Goal: Task Accomplishment & Management: Use online tool/utility

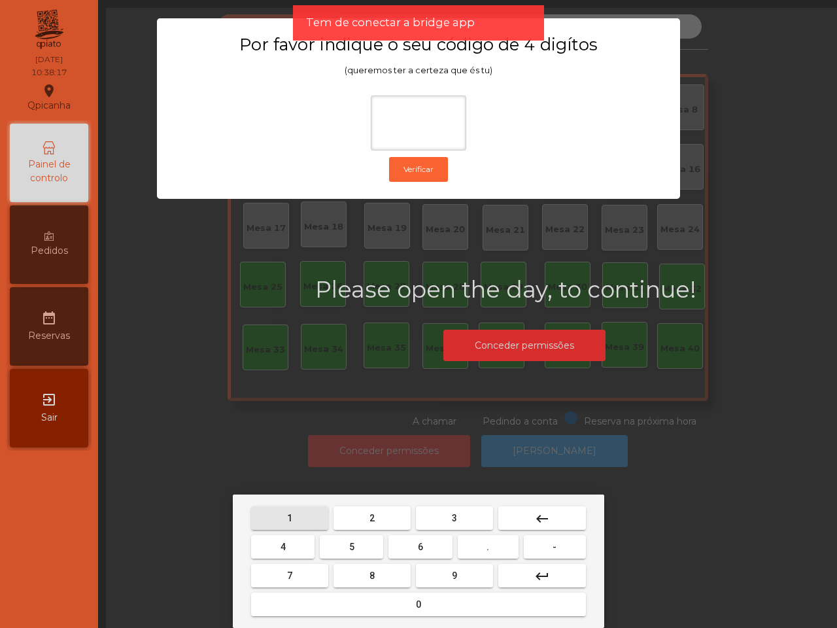
drag, startPoint x: 283, startPoint y: 508, endPoint x: 293, endPoint y: 511, distance: 10.2
click at [286, 508] on button "1" at bounding box center [289, 518] width 77 height 24
drag, startPoint x: 450, startPoint y: 577, endPoint x: 436, endPoint y: 571, distance: 15.5
click at [446, 573] on button "9" at bounding box center [454, 576] width 77 height 24
click at [285, 542] on span "4" at bounding box center [283, 547] width 5 height 10
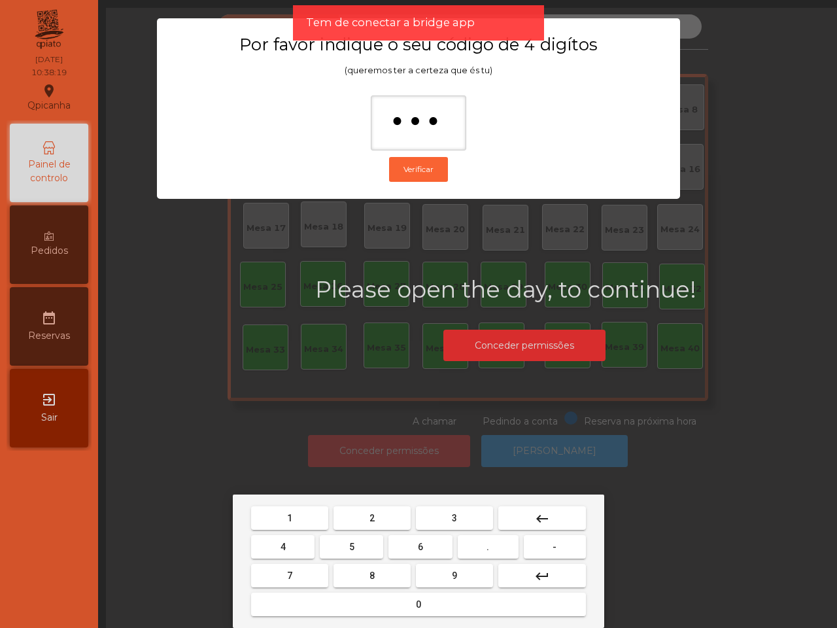
click at [384, 607] on button "0" at bounding box center [418, 605] width 335 height 24
type input "****"
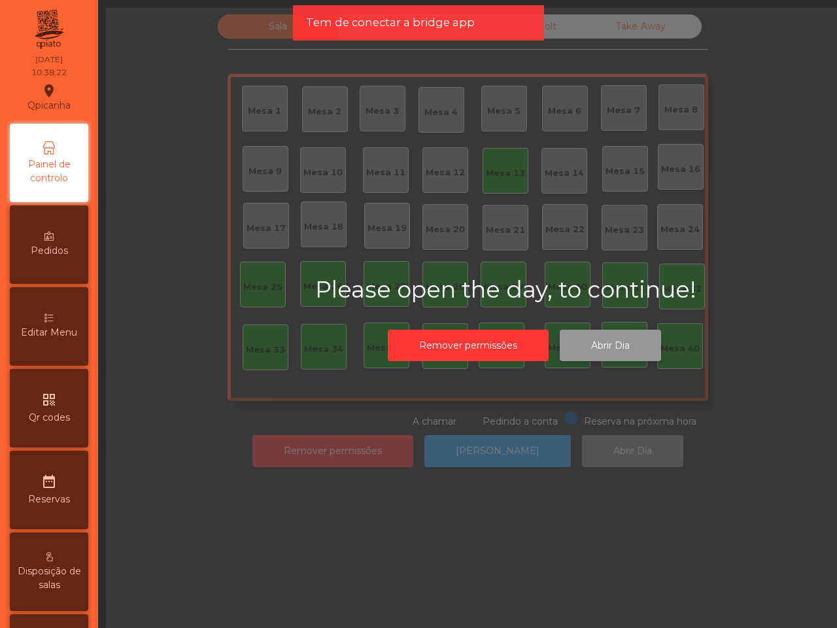
click at [607, 347] on button "Abrir Dia" at bounding box center [610, 346] width 101 height 32
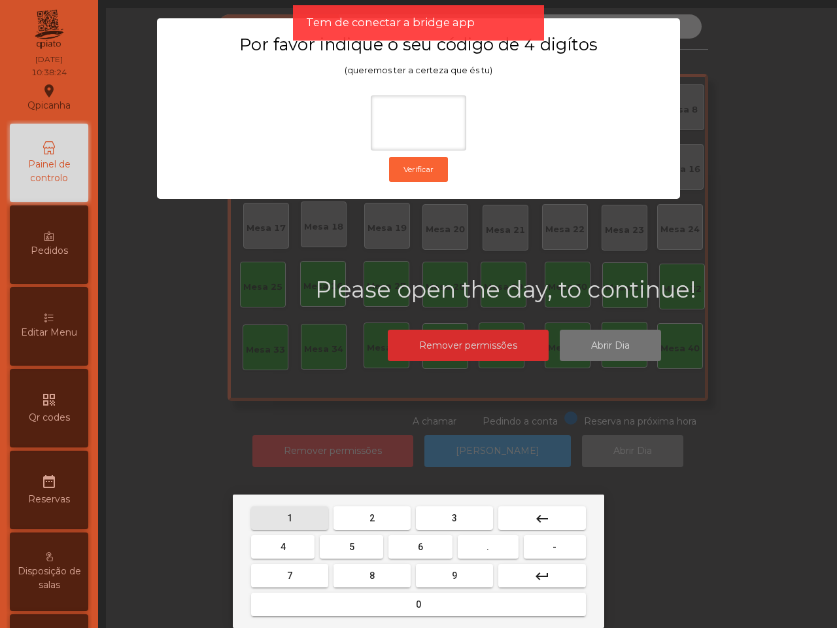
drag, startPoint x: 289, startPoint y: 518, endPoint x: 306, endPoint y: 527, distance: 19.0
click at [291, 518] on span "1" at bounding box center [289, 518] width 5 height 10
drag, startPoint x: 442, startPoint y: 579, endPoint x: 435, endPoint y: 577, distance: 7.5
click at [440, 579] on button "9" at bounding box center [454, 576] width 77 height 24
click at [293, 551] on button "4" at bounding box center [282, 547] width 63 height 24
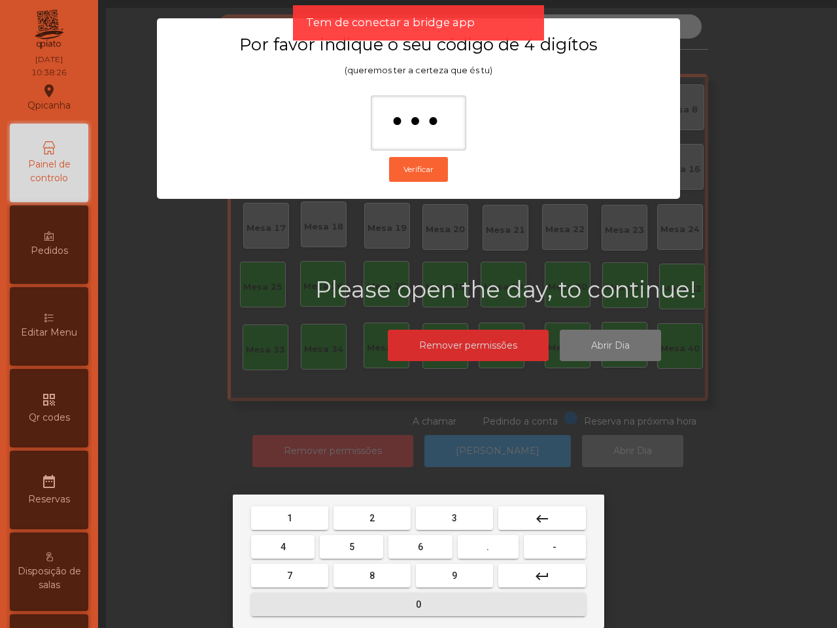
click at [361, 599] on button "0" at bounding box center [418, 605] width 335 height 24
type input "****"
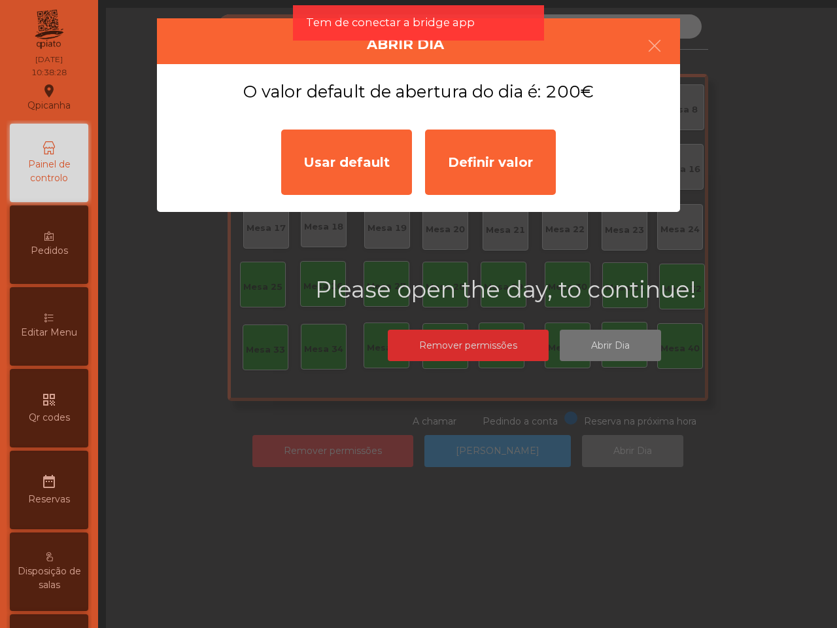
click at [366, 171] on div "Usar default" at bounding box center [346, 162] width 131 height 65
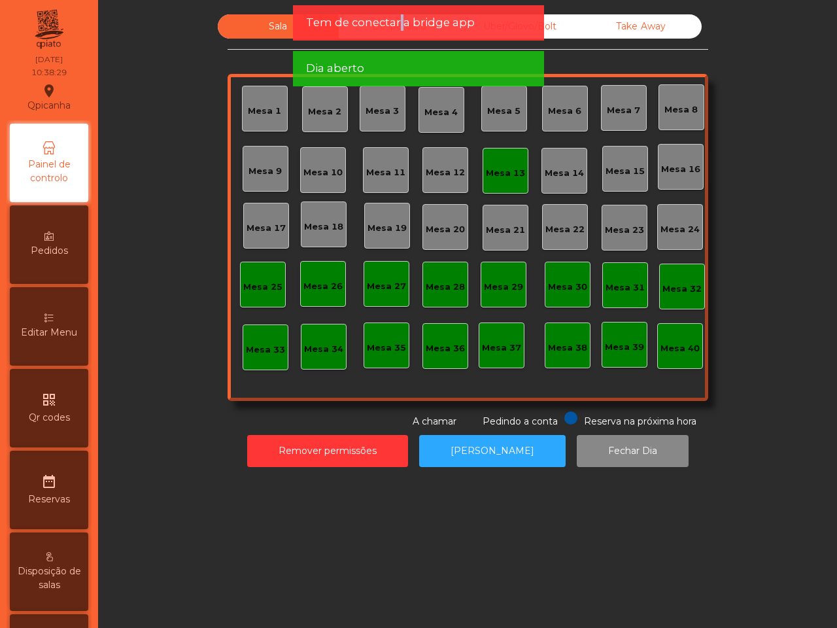
click at [403, 26] on span "Tem de conectar a bridge app" at bounding box center [390, 22] width 169 height 16
